Goal: Obtain resource: Obtain resource

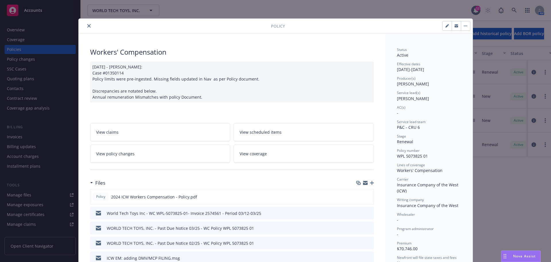
click at [87, 25] on icon "close" at bounding box center [88, 25] width 3 height 3
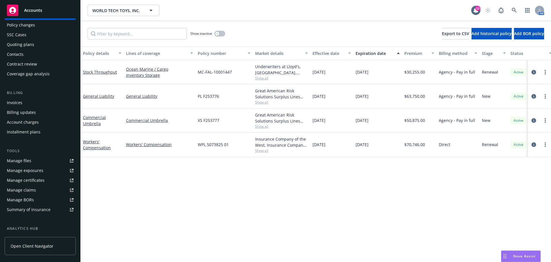
scroll to position [48, 0]
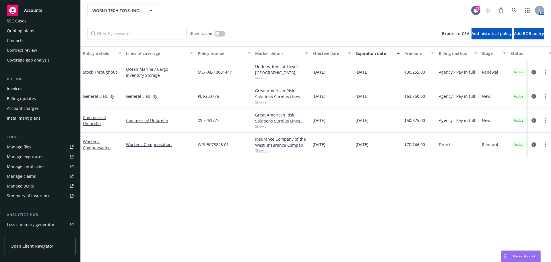
click at [53, 151] on link "Manage files" at bounding box center [40, 146] width 71 height 9
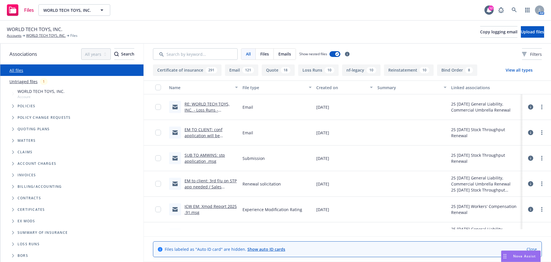
click at [331, 90] on div "Created on" at bounding box center [341, 87] width 51 height 6
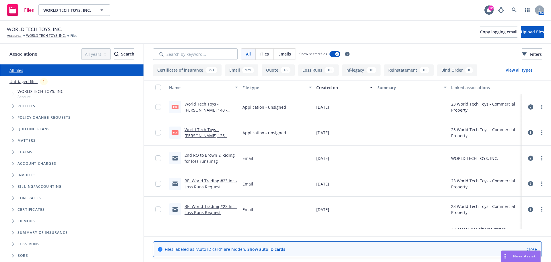
click at [329, 90] on div "Created on" at bounding box center [341, 87] width 51 height 6
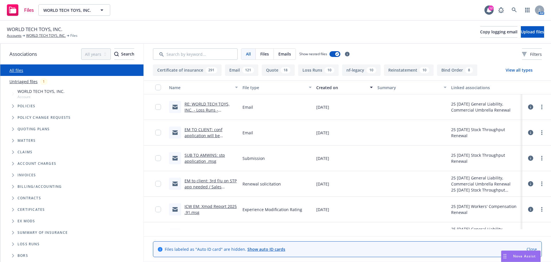
click at [329, 90] on div "Created on" at bounding box center [341, 87] width 51 height 6
click at [323, 90] on div "Created on" at bounding box center [341, 87] width 51 height 6
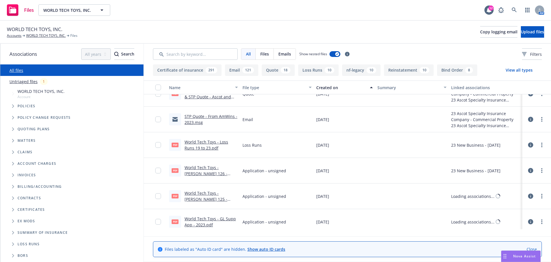
scroll to position [144, 0]
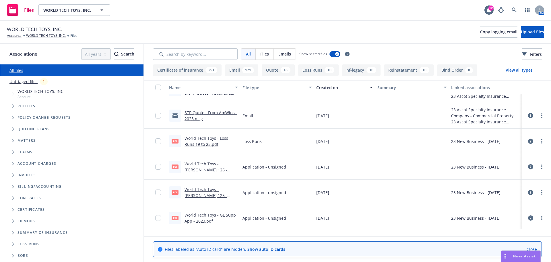
click at [206, 176] on link "World Tech Toys - ACORD 126 - 2023.pdf" at bounding box center [206, 170] width 43 height 18
